Goal: Complete application form: Complete application form

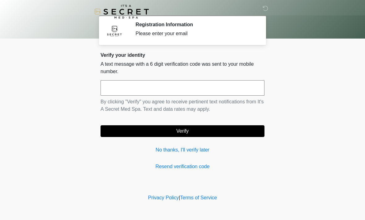
click at [219, 90] on input "text" at bounding box center [182, 87] width 164 height 15
type input "******"
click at [235, 135] on button "Verify" at bounding box center [182, 131] width 164 height 12
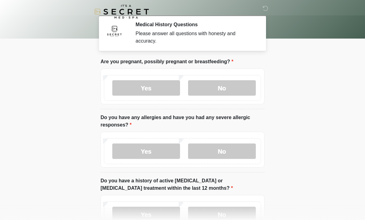
click at [225, 151] on label "No" at bounding box center [222, 151] width 68 height 15
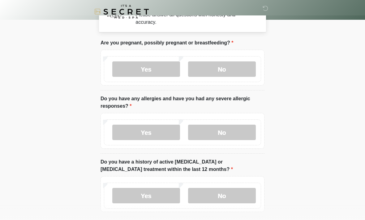
click at [231, 192] on label "No" at bounding box center [222, 195] width 68 height 15
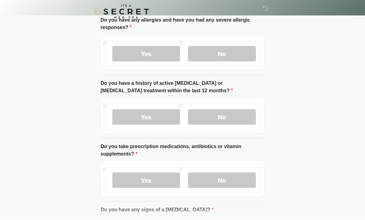
scroll to position [103, 0]
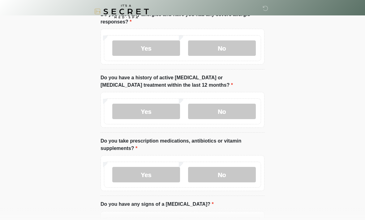
click at [244, 165] on div "Yes No" at bounding box center [182, 175] width 157 height 26
click at [239, 170] on label "No" at bounding box center [222, 174] width 68 height 15
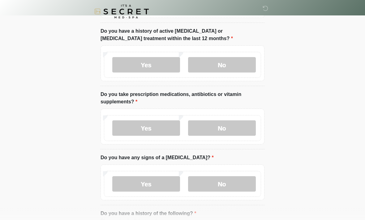
scroll to position [152, 0]
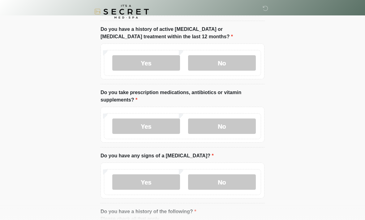
click at [234, 182] on label "No" at bounding box center [222, 182] width 68 height 15
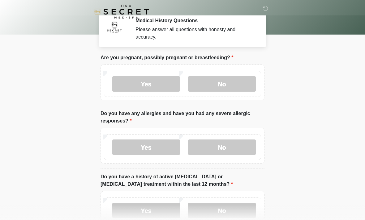
click at [241, 83] on label "No" at bounding box center [222, 83] width 68 height 15
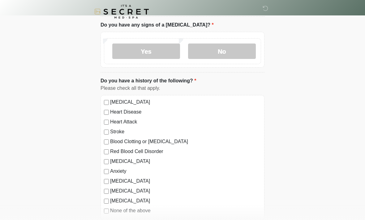
scroll to position [283, 0]
click at [110, 208] on label "None of the above" at bounding box center [185, 210] width 151 height 7
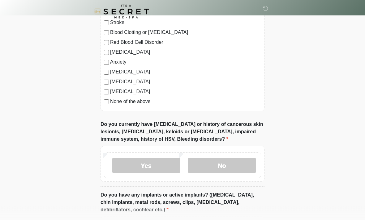
scroll to position [398, 0]
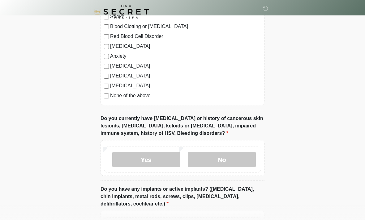
click at [234, 158] on label "No" at bounding box center [222, 159] width 68 height 15
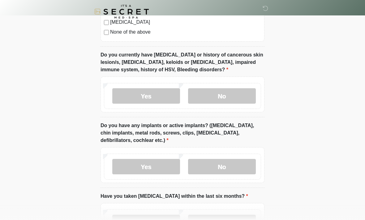
scroll to position [463, 0]
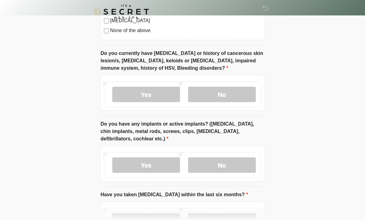
click at [238, 158] on label "No" at bounding box center [222, 165] width 68 height 15
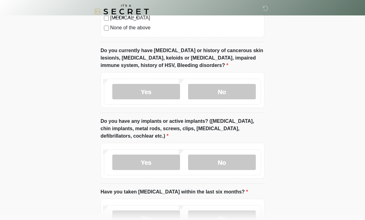
scroll to position [514, 0]
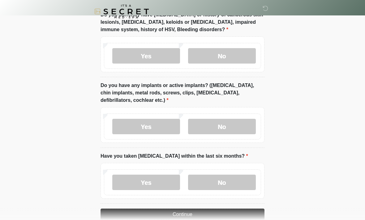
click at [230, 181] on label "No" at bounding box center [222, 182] width 68 height 15
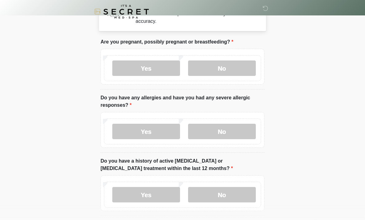
scroll to position [0, 0]
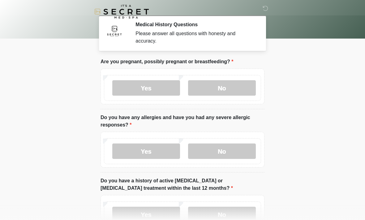
click at [133, 87] on label "Yes" at bounding box center [146, 87] width 68 height 15
click at [204, 82] on label "No" at bounding box center [222, 87] width 68 height 15
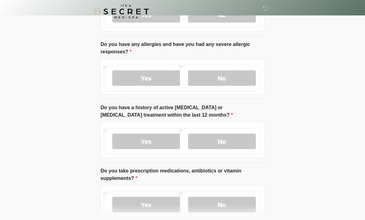
scroll to position [93, 0]
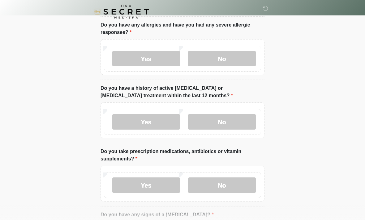
click at [152, 189] on label "Yes" at bounding box center [146, 185] width 68 height 15
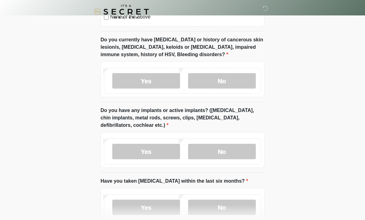
scroll to position [565, 0]
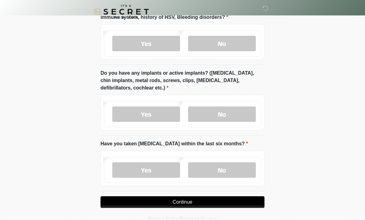
click at [247, 201] on button "Continue" at bounding box center [182, 202] width 164 height 12
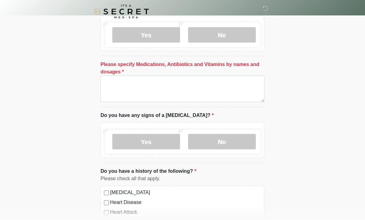
scroll to position [240, 0]
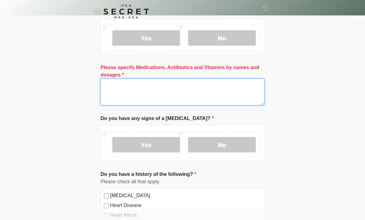
click at [240, 86] on textarea "Please specify Medications, Antibiotics and Vitamins by names and dosages" at bounding box center [182, 92] width 164 height 27
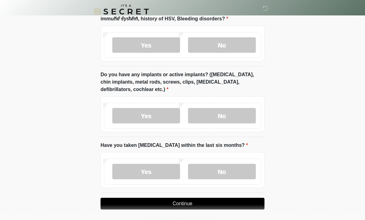
scroll to position [565, 0]
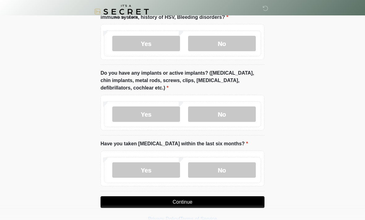
type textarea "*********"
click at [112, 204] on button "Continue" at bounding box center [182, 202] width 164 height 12
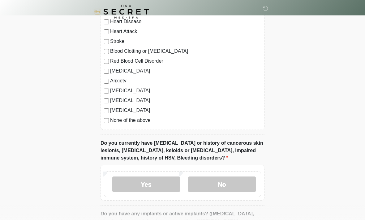
scroll to position [0, 0]
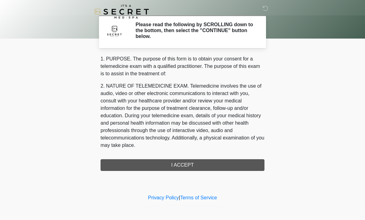
click at [115, 164] on div "1. PURPOSE. The purpose of this form is to obtain your consent for a telemedici…" at bounding box center [182, 113] width 164 height 116
click at [226, 161] on div "1. PURPOSE. The purpose of this form is to obtain your consent for a telemedici…" at bounding box center [182, 113] width 164 height 116
click at [227, 167] on div "1. PURPOSE. The purpose of this form is to obtain your consent for a telemedici…" at bounding box center [182, 113] width 164 height 116
click at [233, 165] on div "1. PURPOSE. The purpose of this form is to obtain your consent for a telemedici…" at bounding box center [182, 113] width 164 height 116
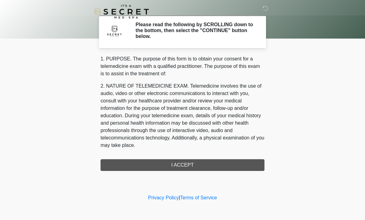
click at [233, 165] on div "1. PURPOSE. The purpose of this form is to obtain your consent for a telemedici…" at bounding box center [182, 113] width 164 height 116
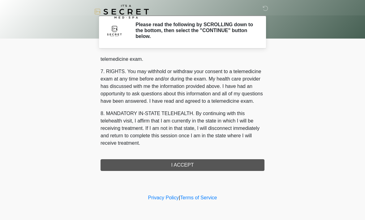
scroll to position [262, 0]
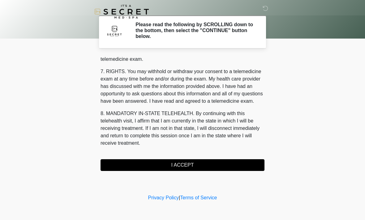
click at [226, 163] on button "I ACCEPT" at bounding box center [182, 165] width 164 height 12
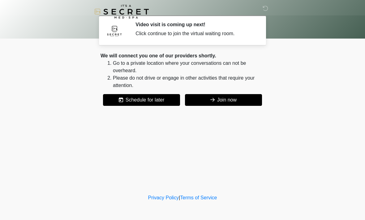
click at [240, 98] on button "Join now" at bounding box center [223, 100] width 77 height 12
